Goal: Navigation & Orientation: Understand site structure

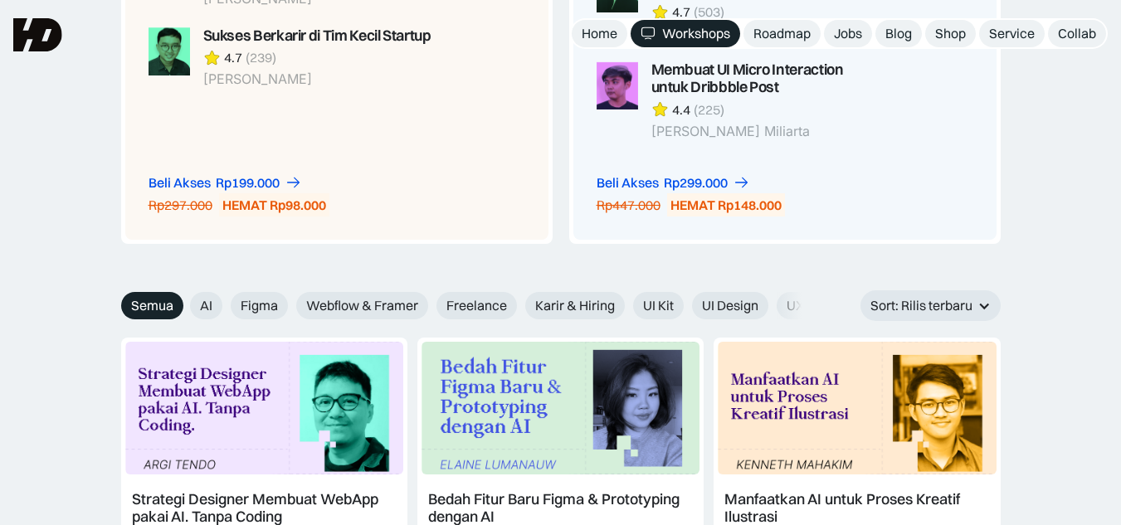
scroll to position [1660, 0]
click at [661, 301] on span "UI Kit" at bounding box center [658, 306] width 31 height 17
click at [184, 301] on input "UI Kit" at bounding box center [178, 300] width 11 height 11
radio input "true"
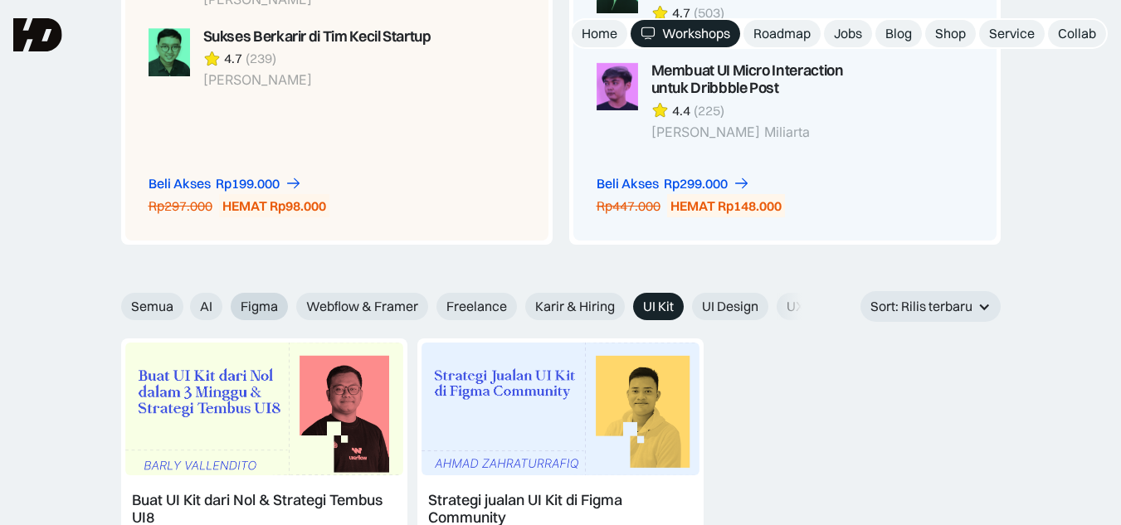
click at [252, 302] on span "Figma" at bounding box center [259, 306] width 37 height 17
click at [184, 302] on input "Figma" at bounding box center [178, 300] width 11 height 11
radio input "true"
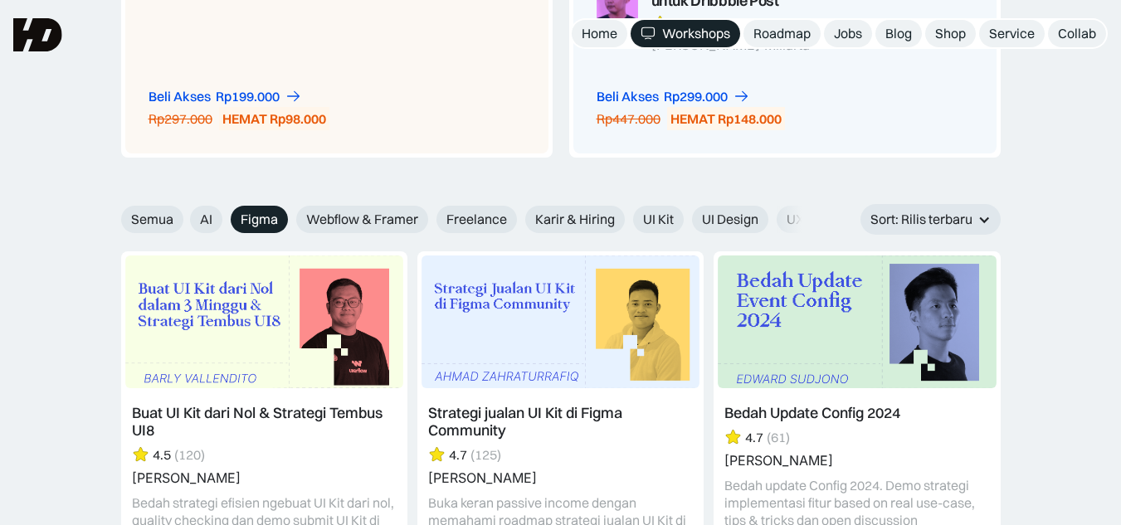
scroll to position [1743, 0]
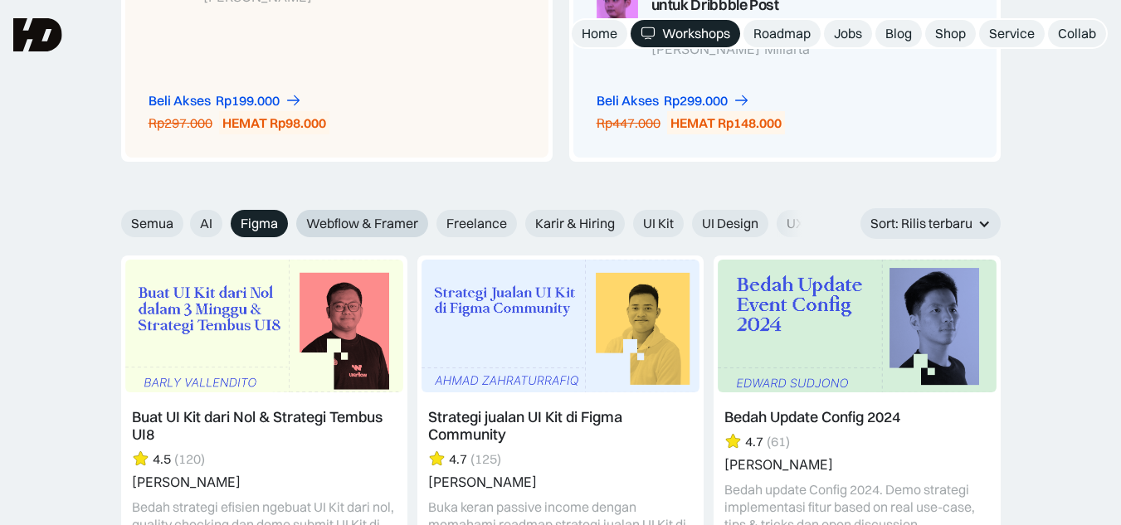
click at [360, 222] on span "Webflow & Framer" at bounding box center [362, 223] width 112 height 17
click at [184, 222] on input "Webflow & Framer" at bounding box center [178, 217] width 11 height 11
radio input "true"
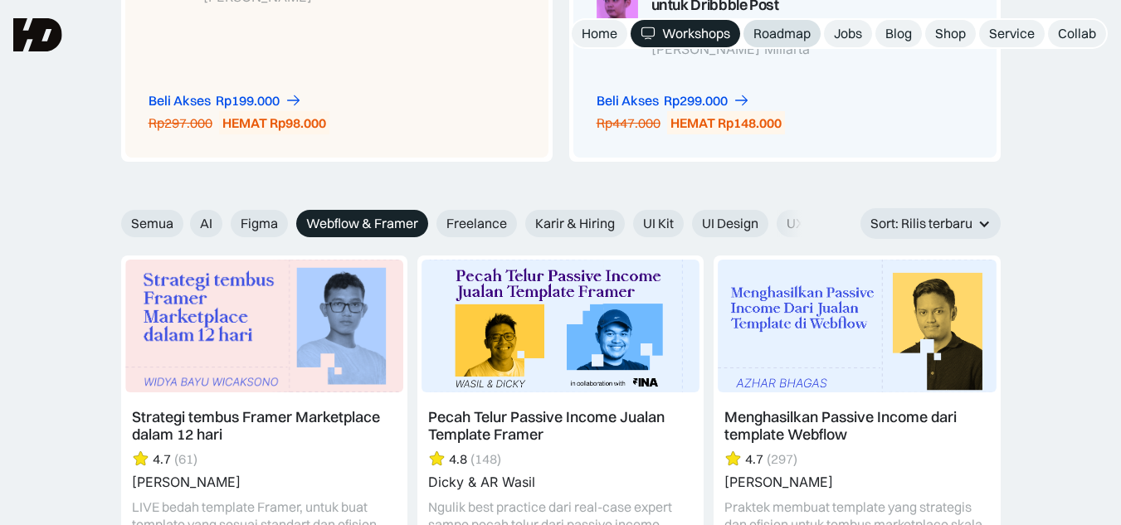
click at [780, 32] on div "Roadmap" at bounding box center [782, 33] width 57 height 17
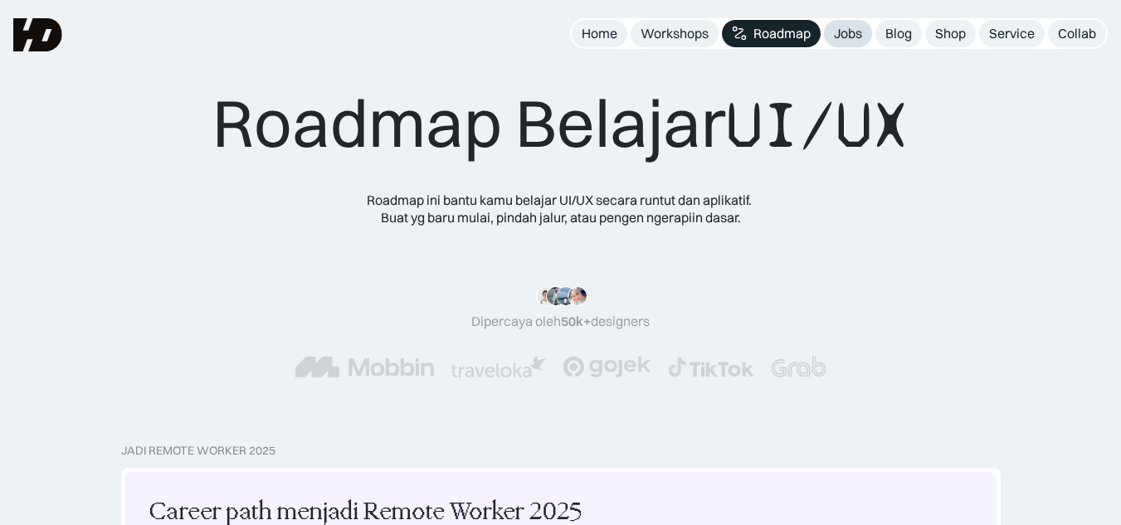
click at [846, 29] on div "Jobs" at bounding box center [848, 33] width 28 height 17
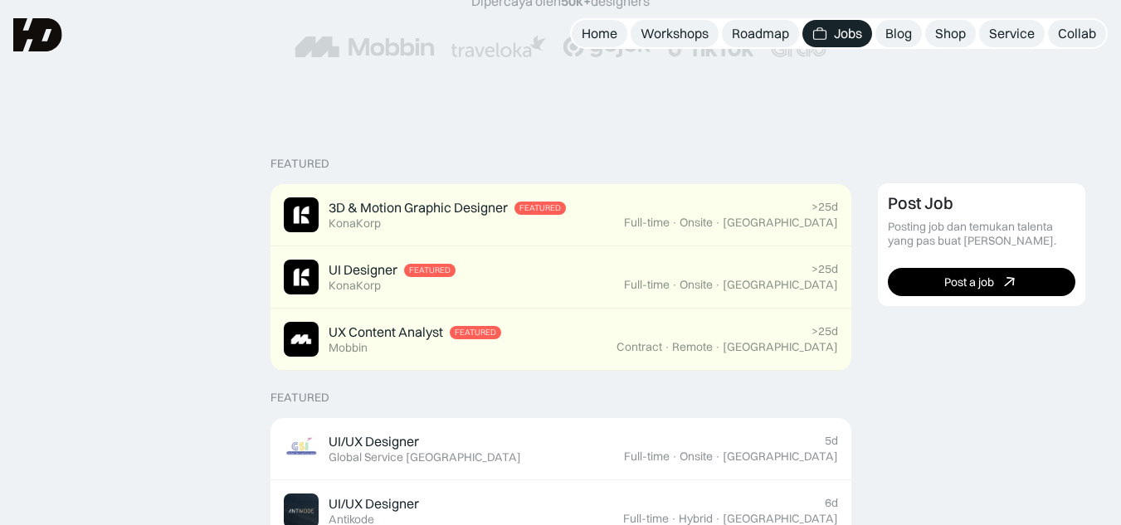
scroll to position [249, 0]
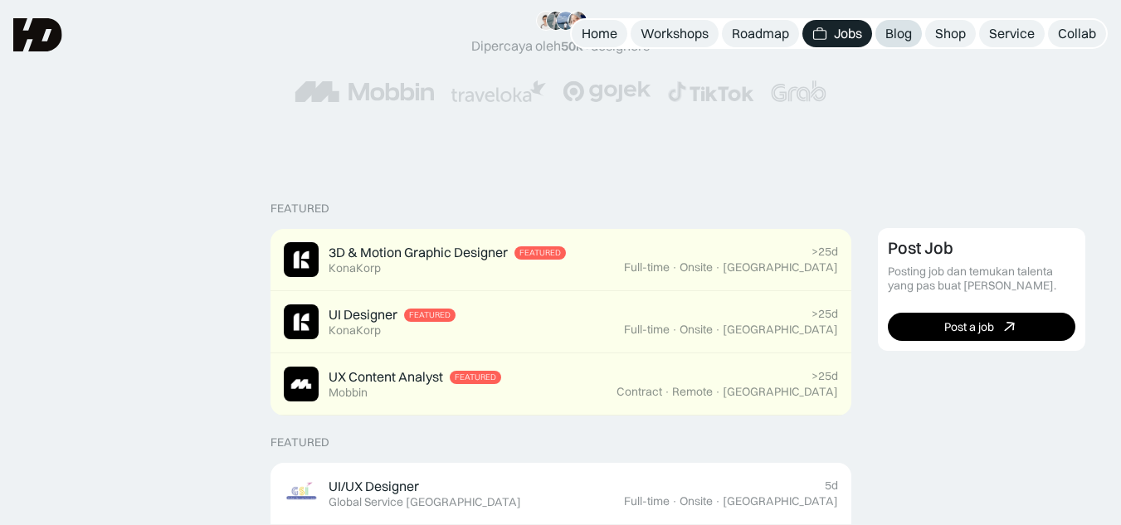
click at [908, 38] on div "Blog" at bounding box center [898, 33] width 27 height 17
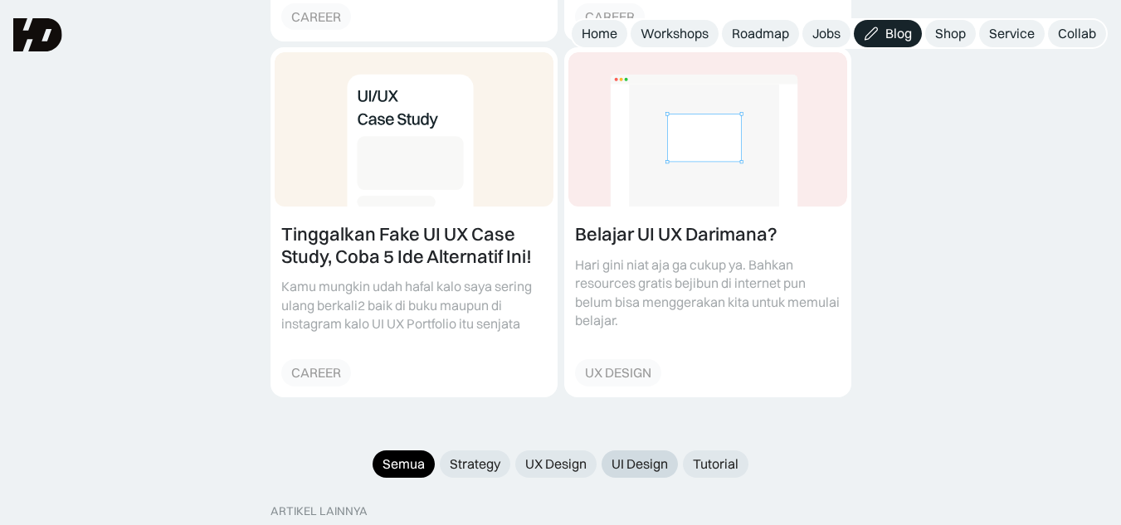
scroll to position [1328, 0]
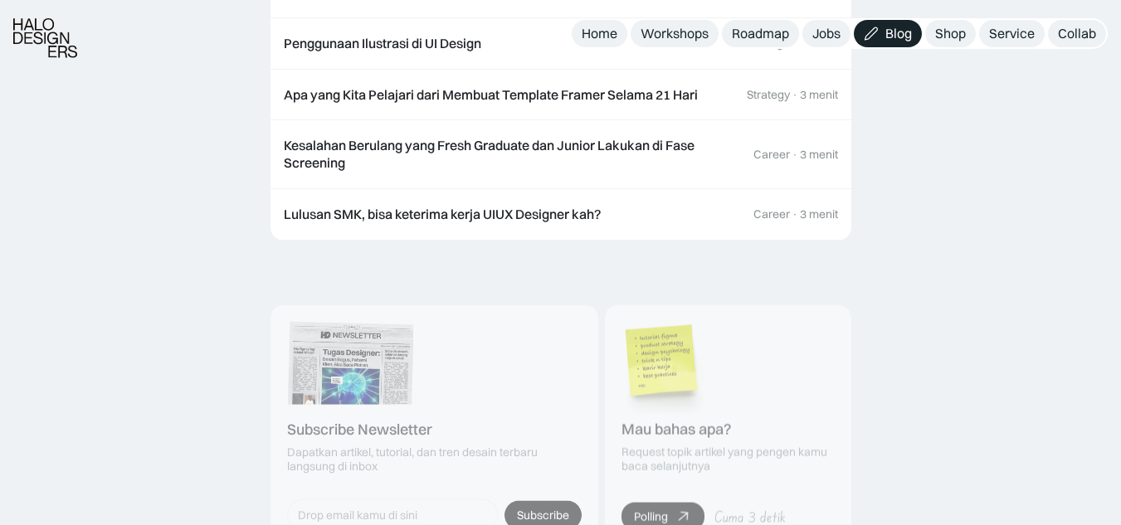
scroll to position [3734, 0]
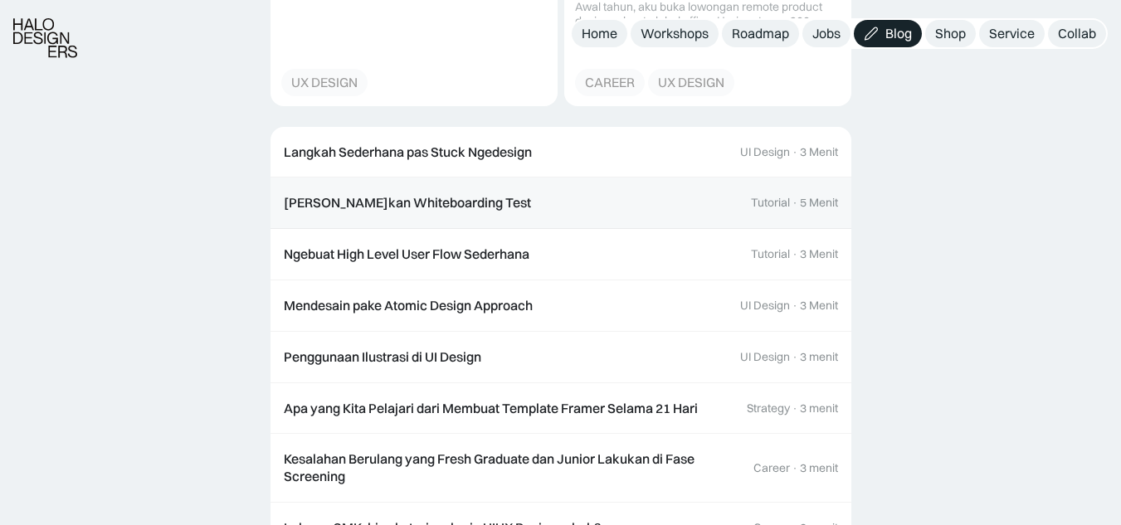
scroll to position [4979, 0]
